Goal: Obtain resource: Obtain resource

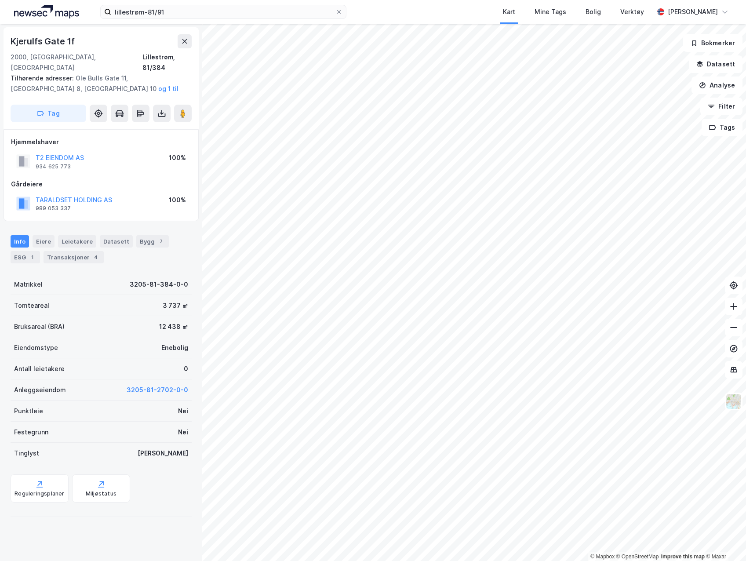
click at [162, 113] on icon at bounding box center [161, 115] width 7 height 4
click at [136, 127] on div "Last ned grunnbok" at bounding box center [118, 130] width 51 height 7
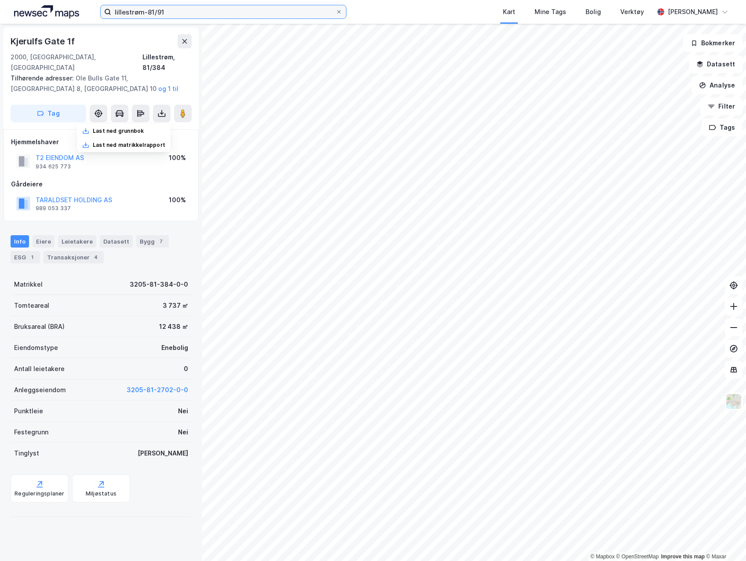
click at [248, 17] on input "lillestrøm-81/91" at bounding box center [223, 11] width 224 height 13
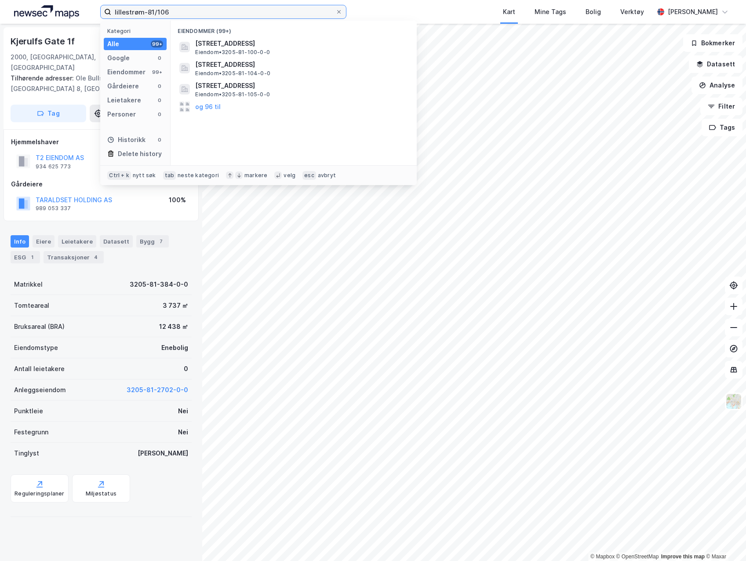
type input "lillestrøm-81/106"
click at [279, 49] on div "[STREET_ADDRESS], LILLESTRØM Eiendom • 3205-81-106-0-0" at bounding box center [301, 47] width 213 height 18
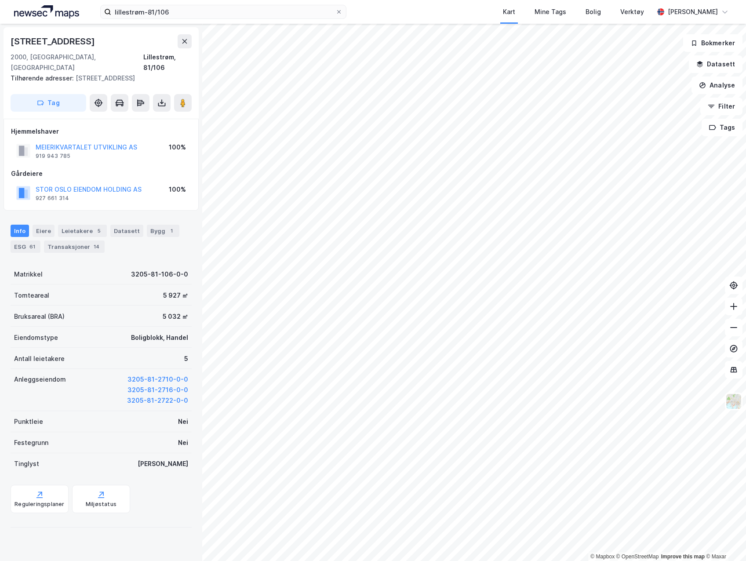
click at [160, 98] on icon at bounding box center [161, 102] width 9 height 9
click at [144, 117] on div "Last ned grunnbok" at bounding box center [118, 120] width 51 height 7
